Goal: Find contact information: Find contact information

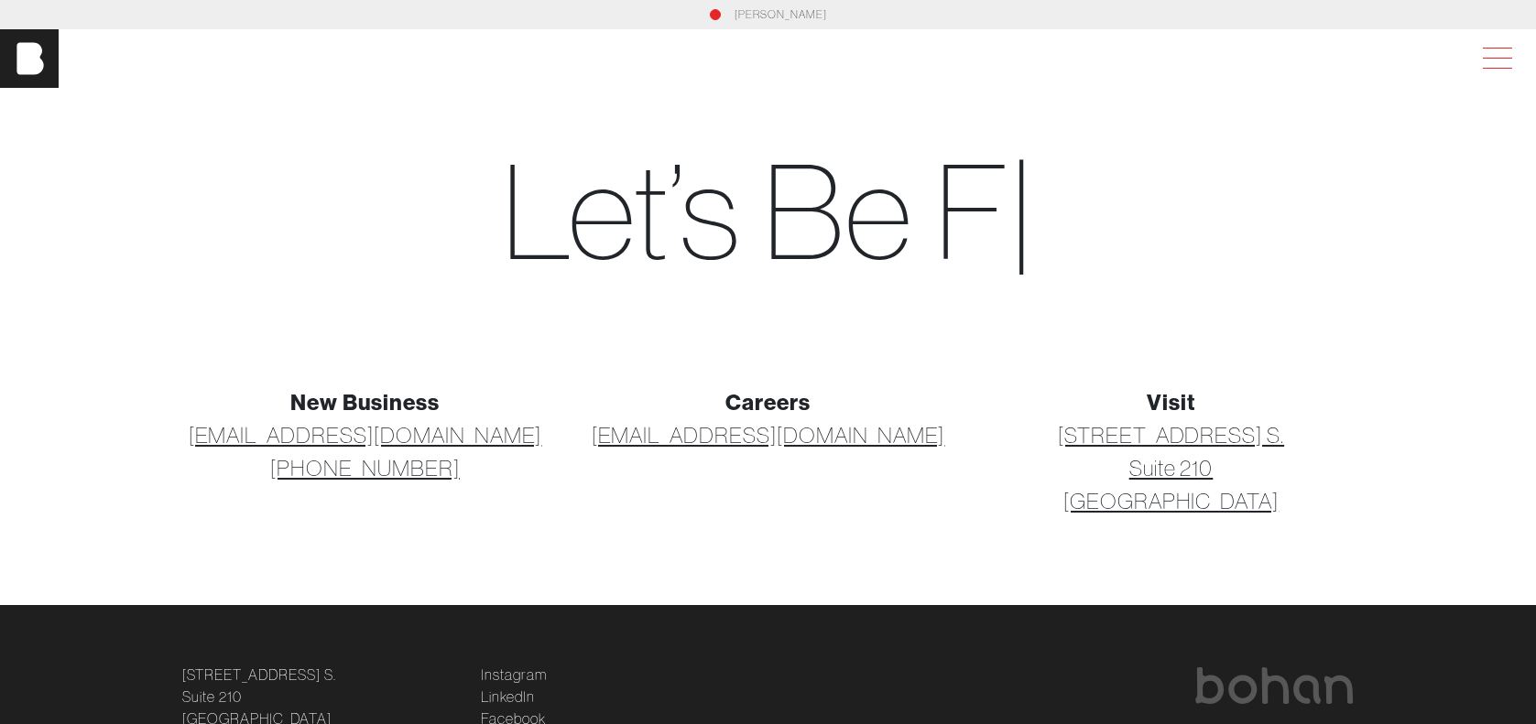
click at [1514, 57] on span at bounding box center [1493, 58] width 42 height 33
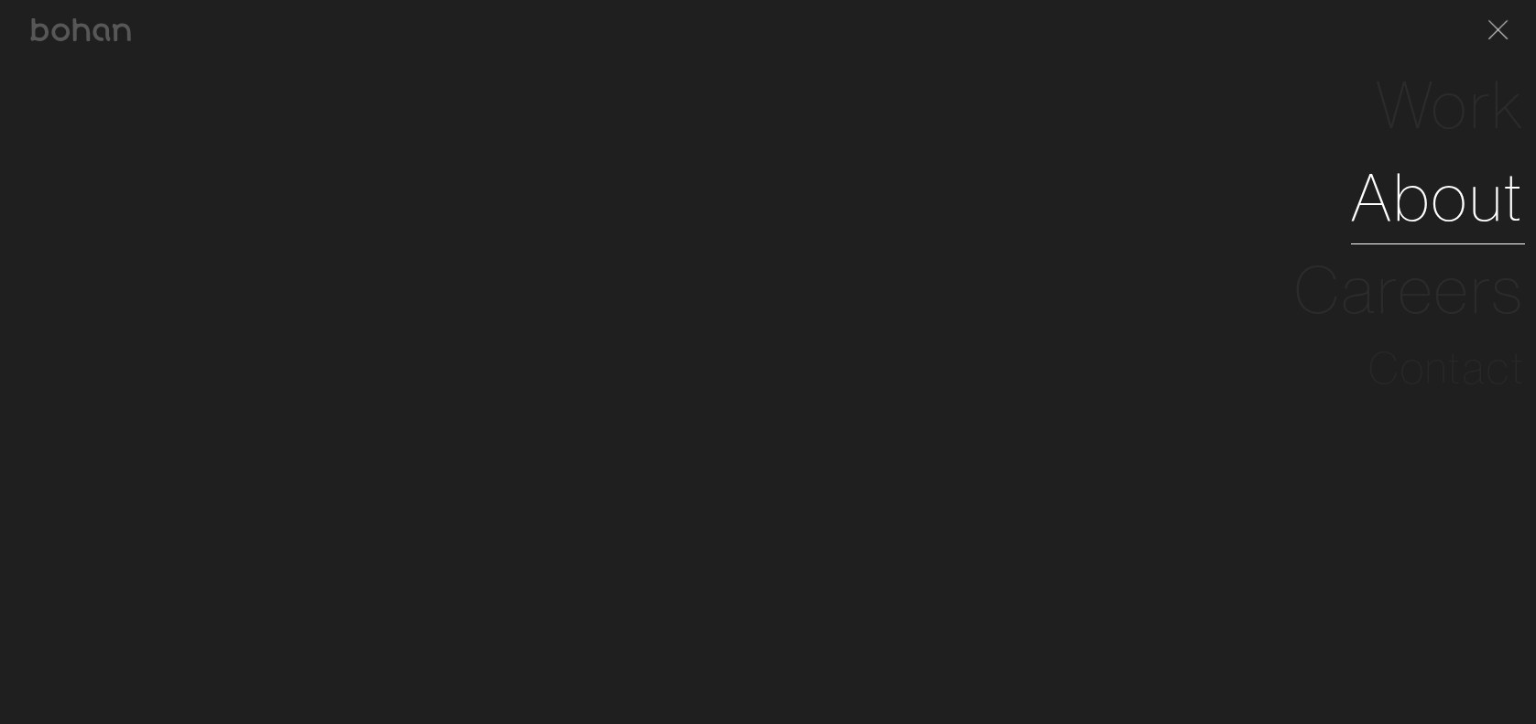
click at [1441, 200] on link "About" at bounding box center [1438, 197] width 174 height 92
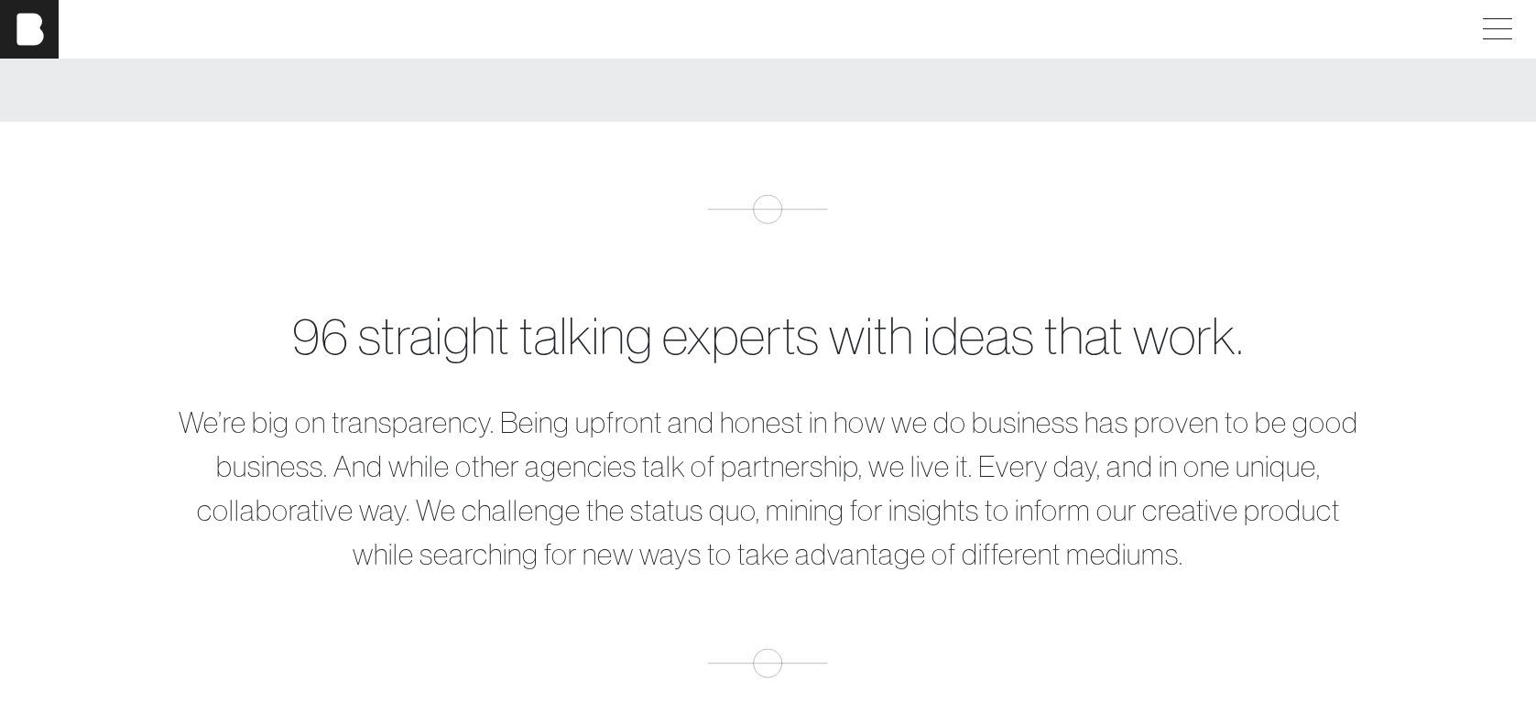
scroll to position [471, 0]
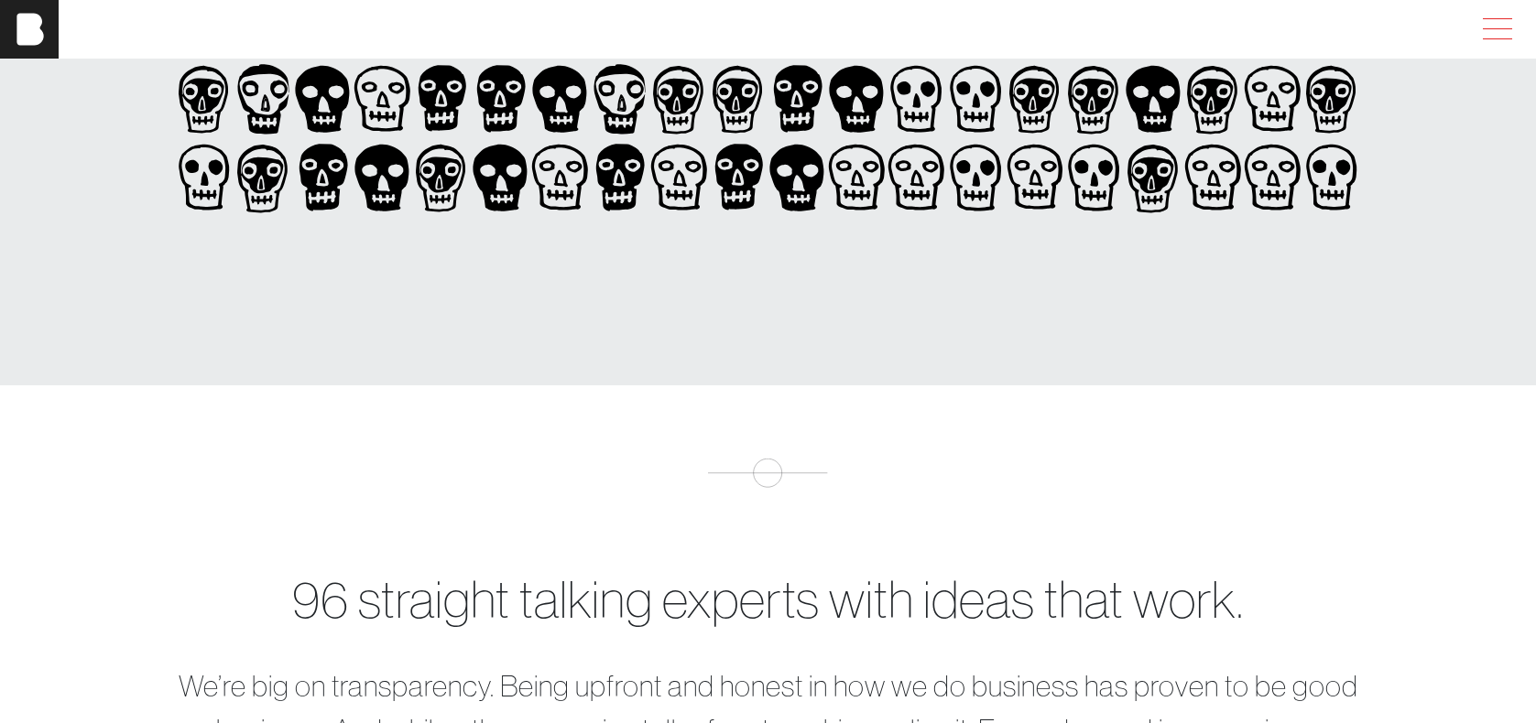
click at [1502, 28] on span at bounding box center [1496, 28] width 29 height 1
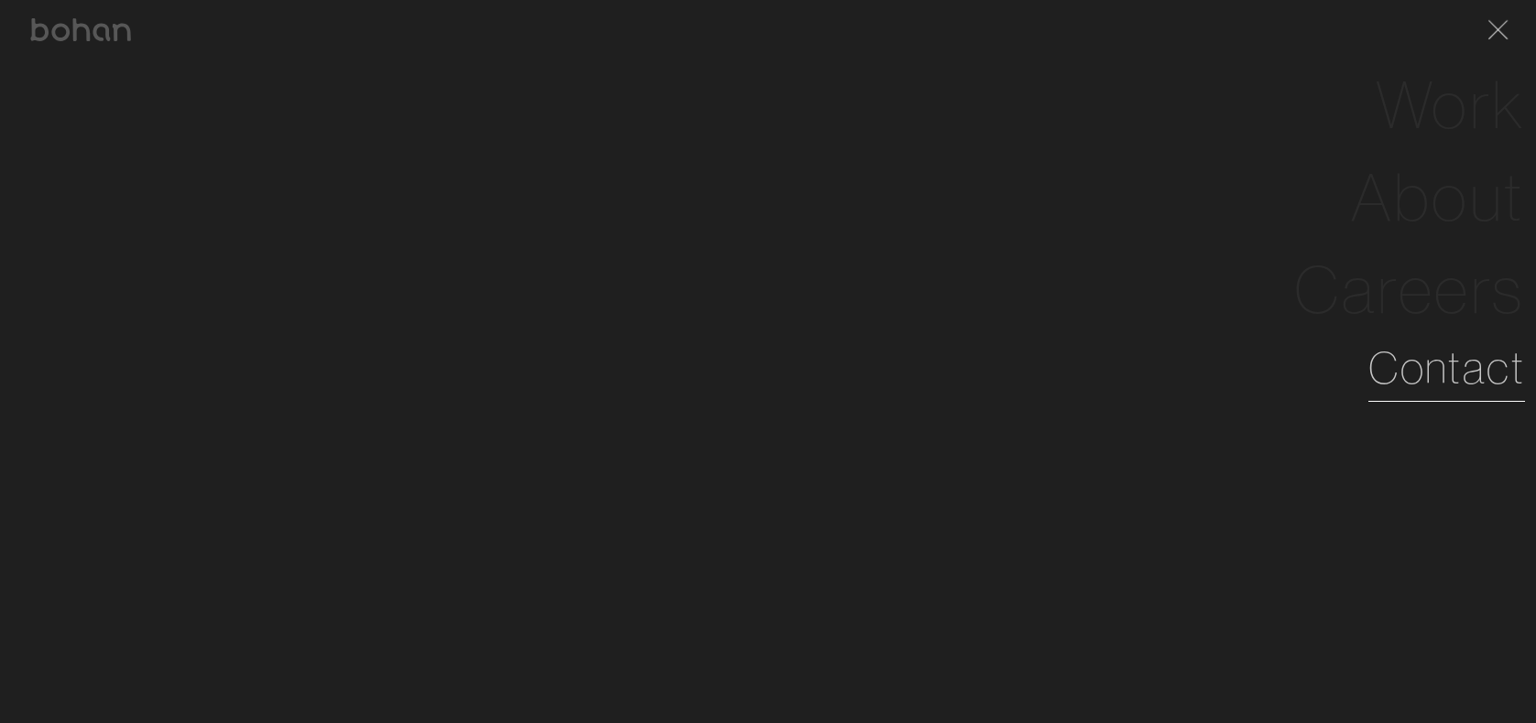
click at [1444, 367] on link "Contact" at bounding box center [1446, 368] width 157 height 66
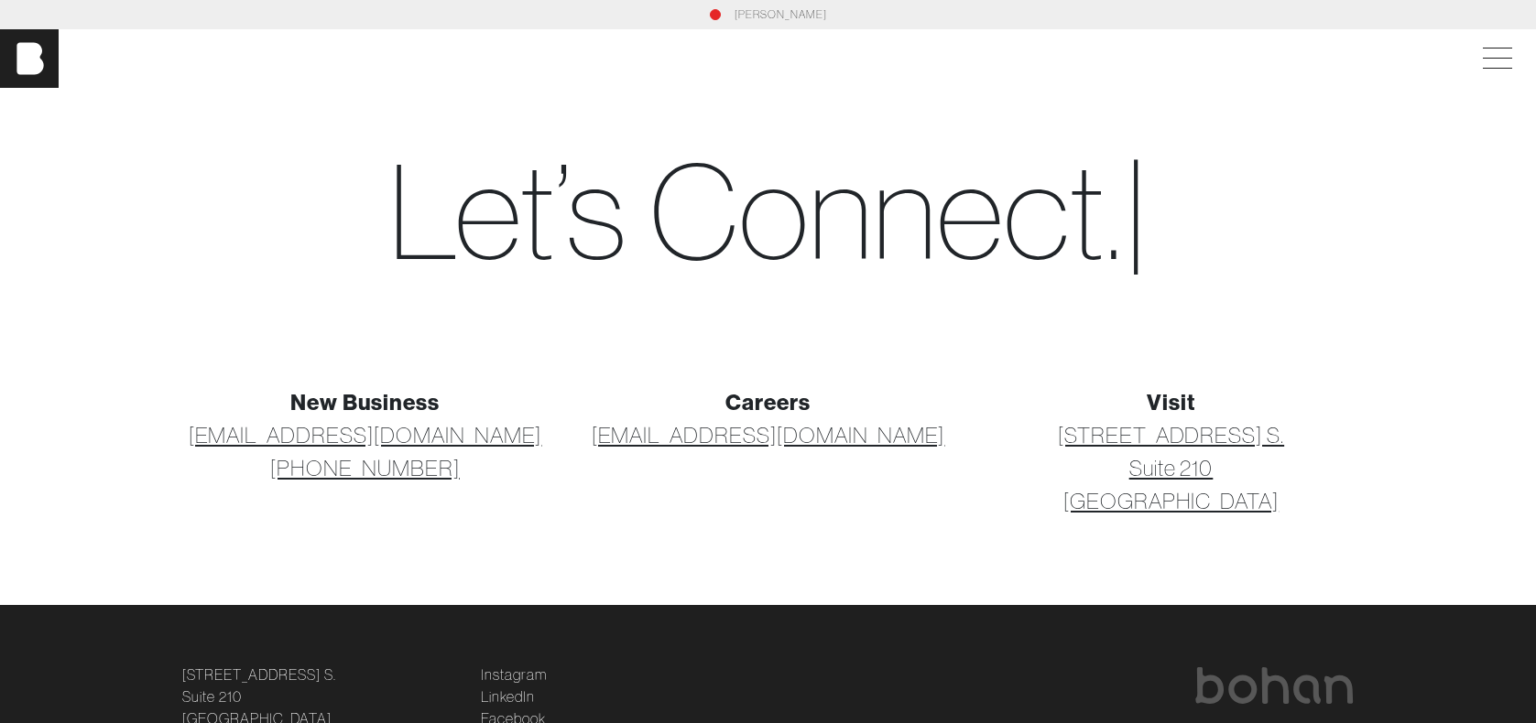
click at [425, 470] on link "[PHONE_NUMBER]" at bounding box center [364, 467] width 189 height 33
drag, startPoint x: 428, startPoint y: 472, endPoint x: 308, endPoint y: 477, distance: 120.1
click at [308, 477] on p "[EMAIL_ADDRESS][DOMAIN_NAME] [PHONE_NUMBER]" at bounding box center [365, 451] width 381 height 66
copy link "1 615 327 1189"
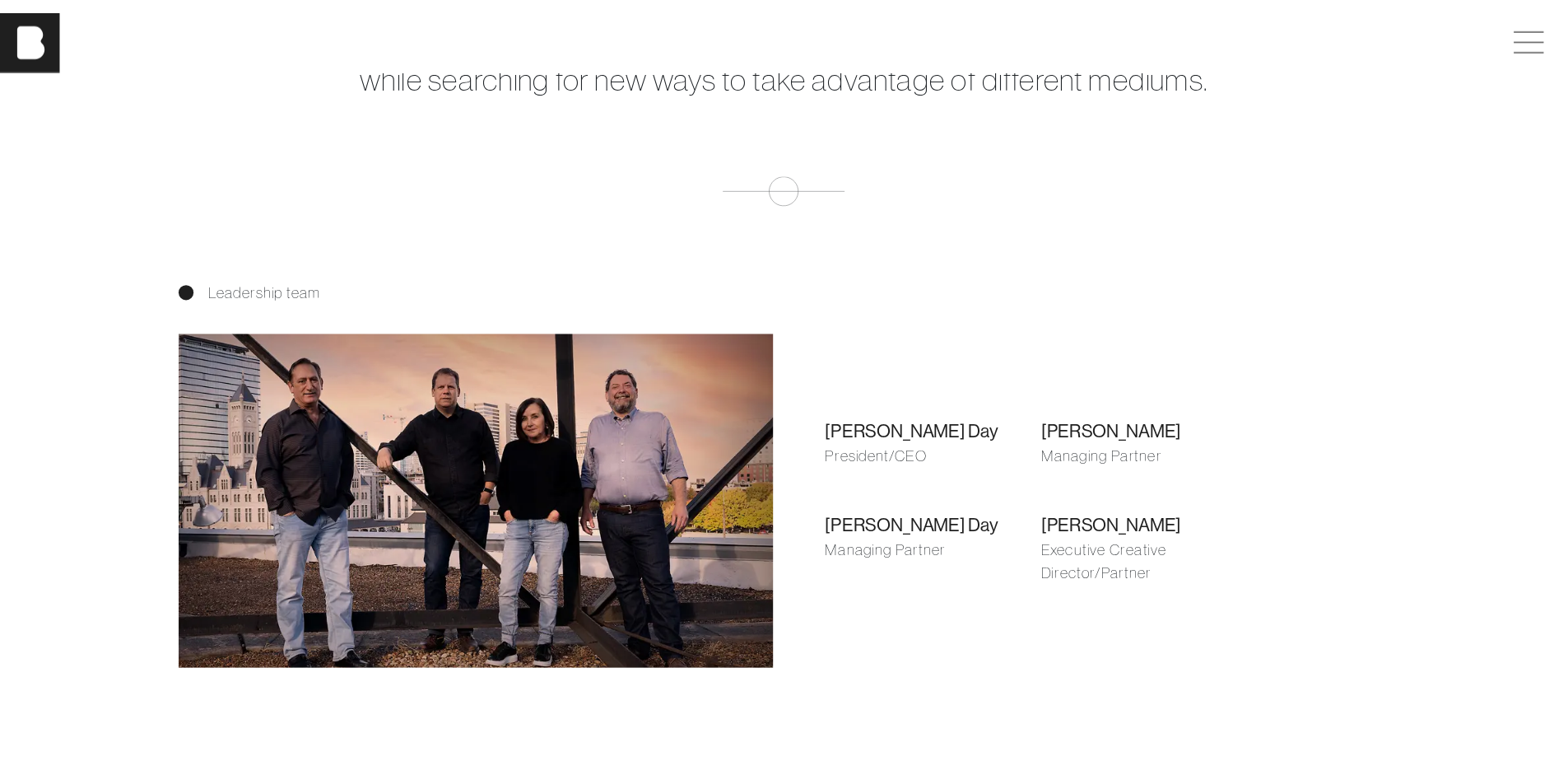
scroll to position [1070, 0]
